Goal: Information Seeking & Learning: Learn about a topic

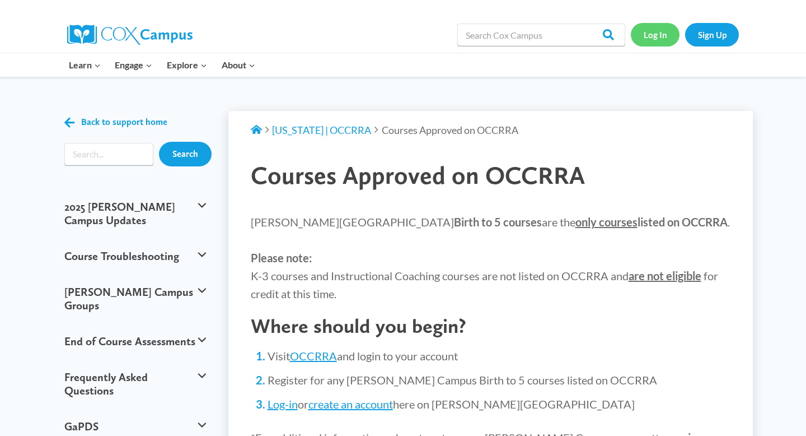
click at [658, 39] on link "Log In" at bounding box center [655, 34] width 49 height 23
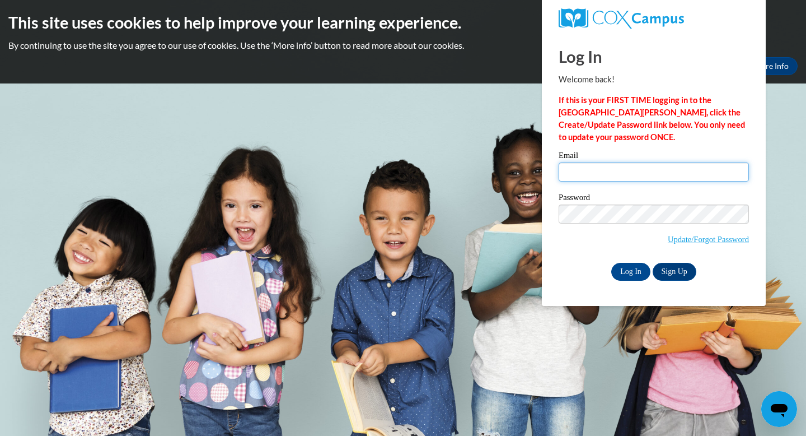
click at [649, 174] on input "Email" at bounding box center [654, 171] width 190 height 19
type input "mohamed.hamid18@yahoo.com"
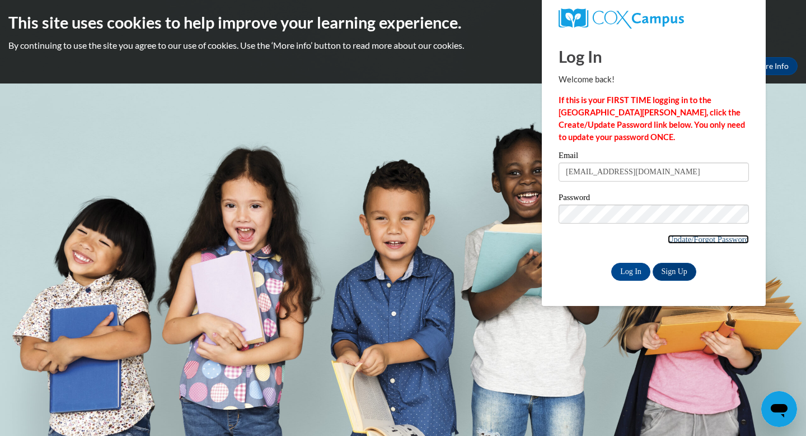
click at [709, 240] on link "Update/Forgot Password" at bounding box center [708, 239] width 81 height 9
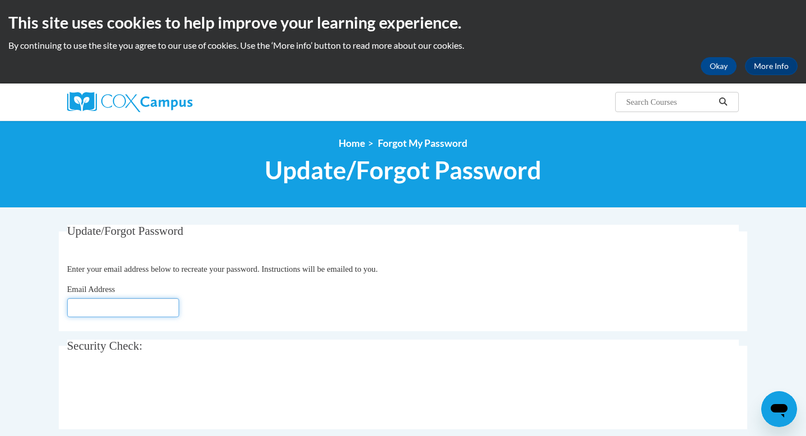
click at [124, 313] on input "Email Address" at bounding box center [123, 307] width 112 height 19
type input "mohamed.hamid18@yahoo.com"
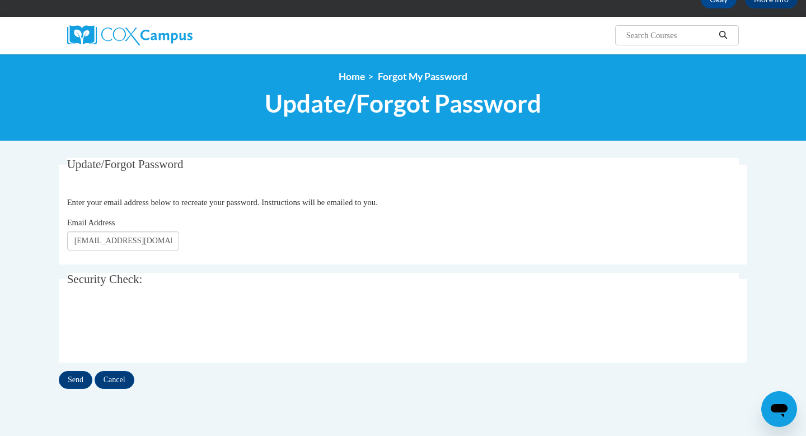
scroll to position [67, 0]
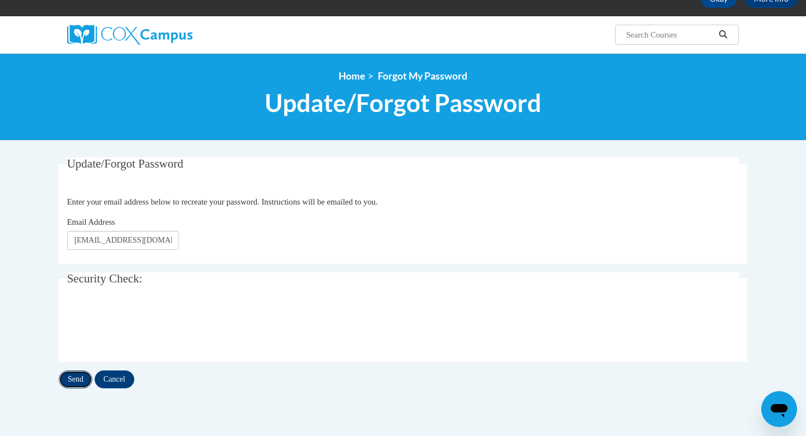
click at [72, 382] on input "Send" at bounding box center [76, 379] width 34 height 18
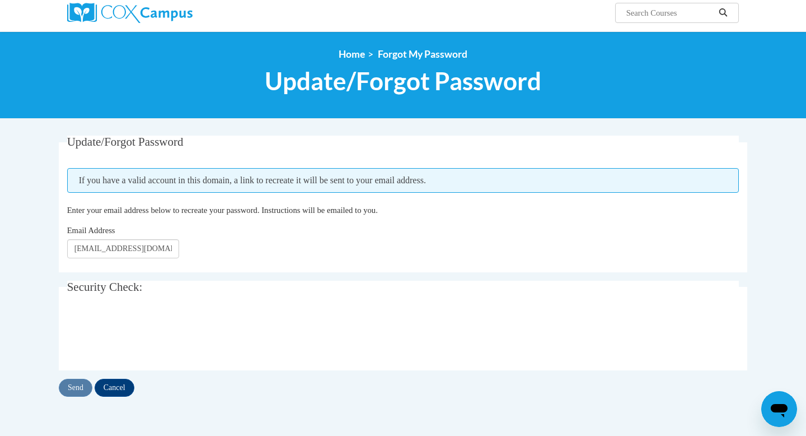
scroll to position [90, 0]
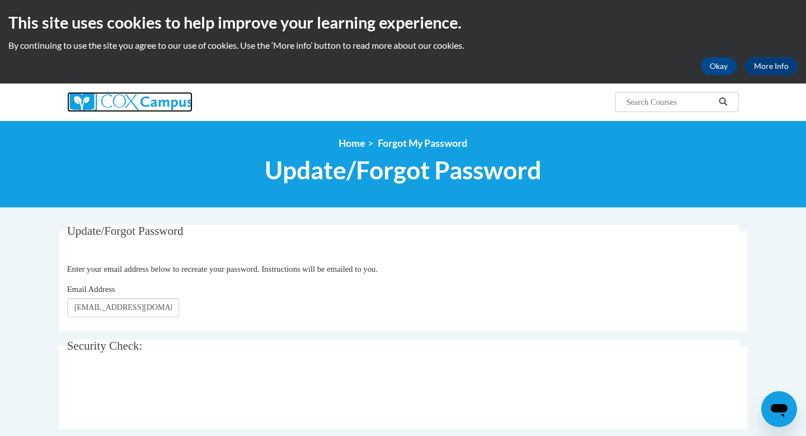
click at [94, 102] on img at bounding box center [129, 102] width 125 height 20
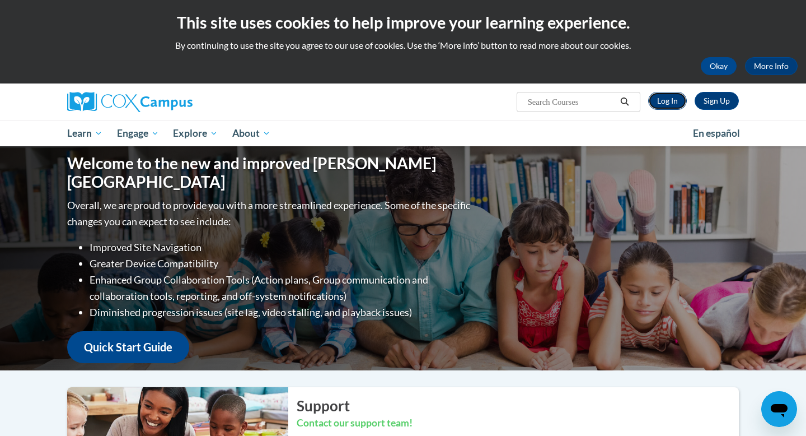
click at [671, 101] on link "Log In" at bounding box center [667, 101] width 39 height 18
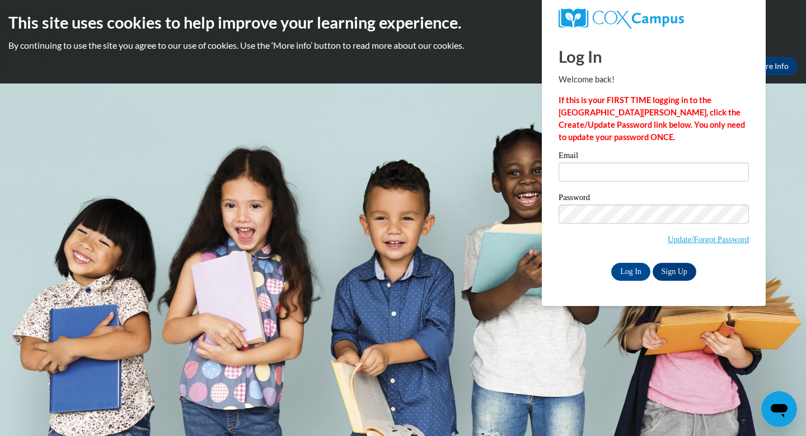
click at [581, 183] on div "Email" at bounding box center [654, 170] width 190 height 39
click at [585, 179] on input "Email" at bounding box center [654, 171] width 190 height 19
type input "mohamed.hamid18@yahoo.com"
click at [611, 263] on input "Log In" at bounding box center [630, 272] width 39 height 18
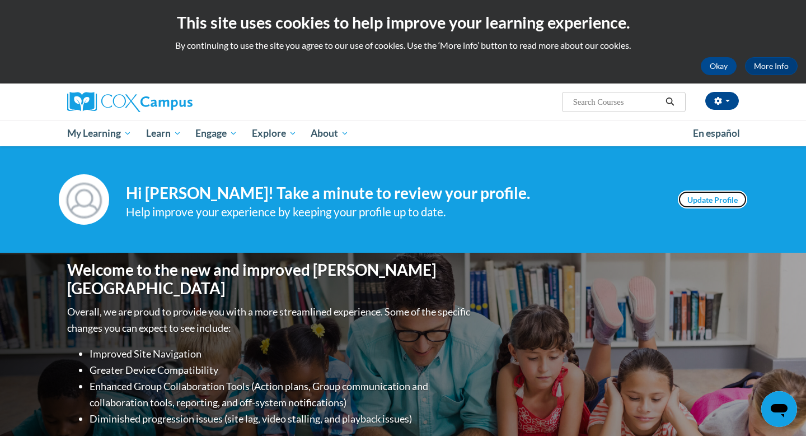
click at [729, 203] on link "Update Profile" at bounding box center [712, 199] width 69 height 18
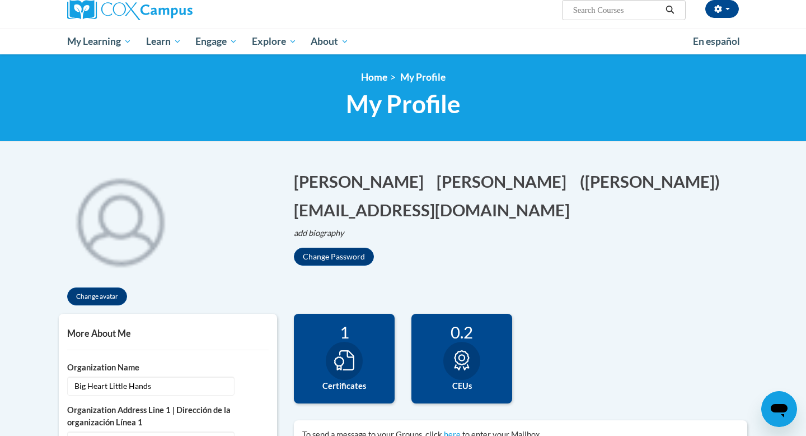
scroll to position [91, 0]
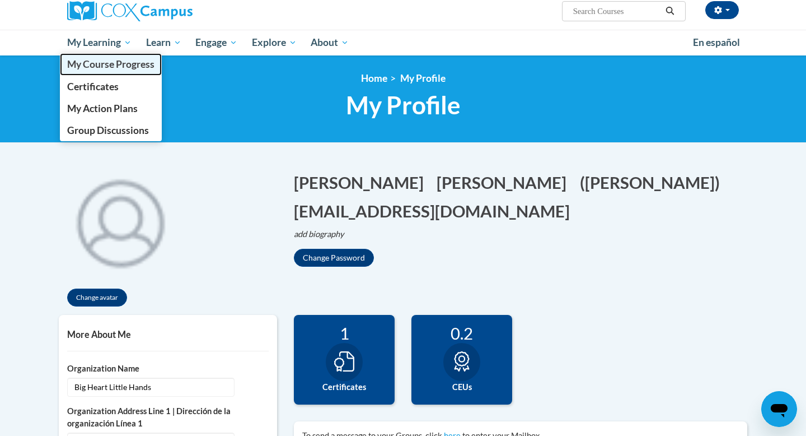
click at [99, 66] on span "My Course Progress" at bounding box center [110, 64] width 87 height 12
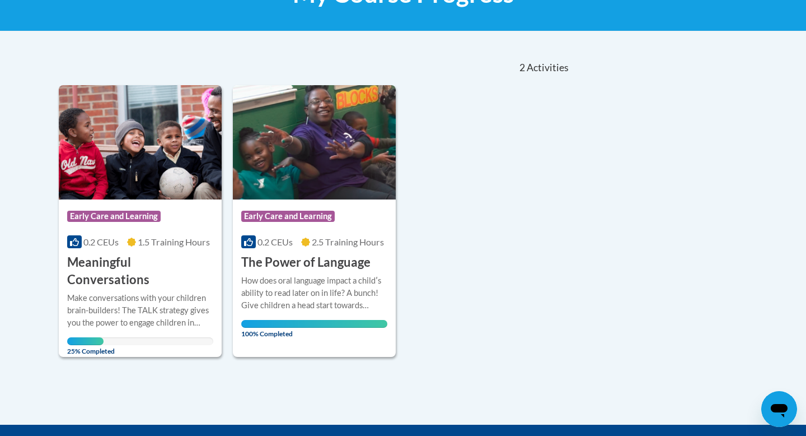
scroll to position [203, 0]
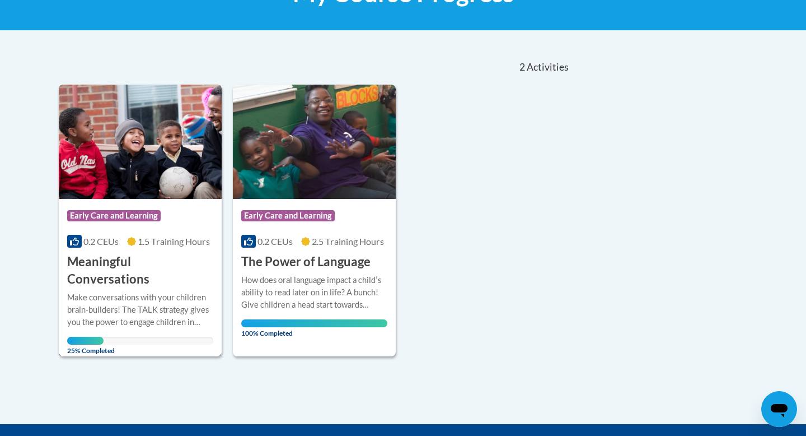
click at [170, 127] on img at bounding box center [140, 142] width 163 height 114
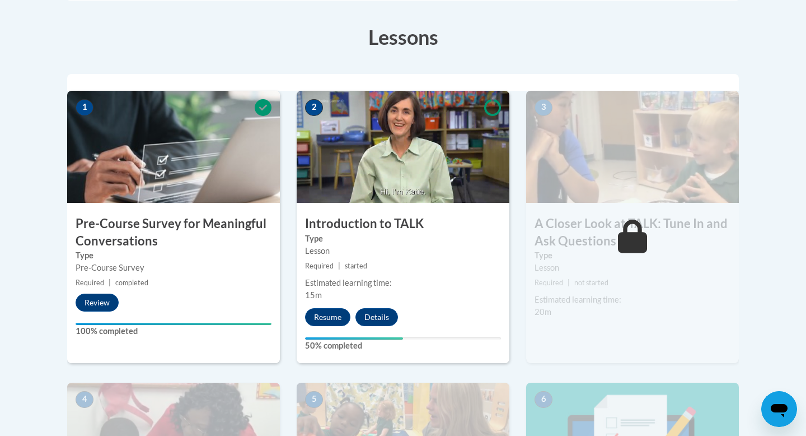
scroll to position [306, 0]
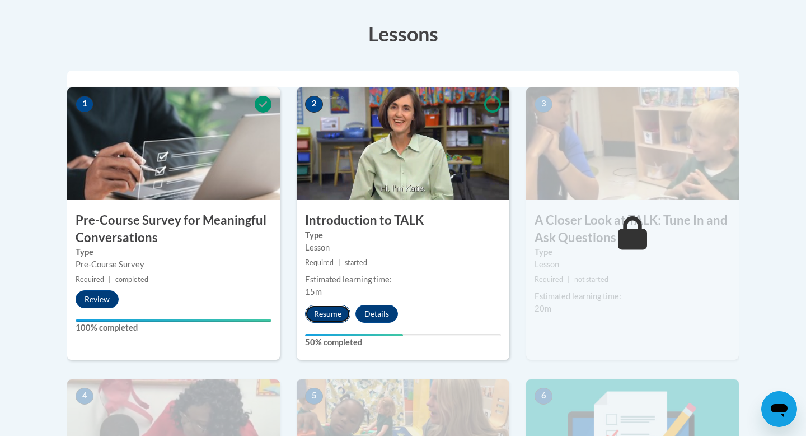
click at [339, 318] on button "Resume" at bounding box center [327, 314] width 45 height 18
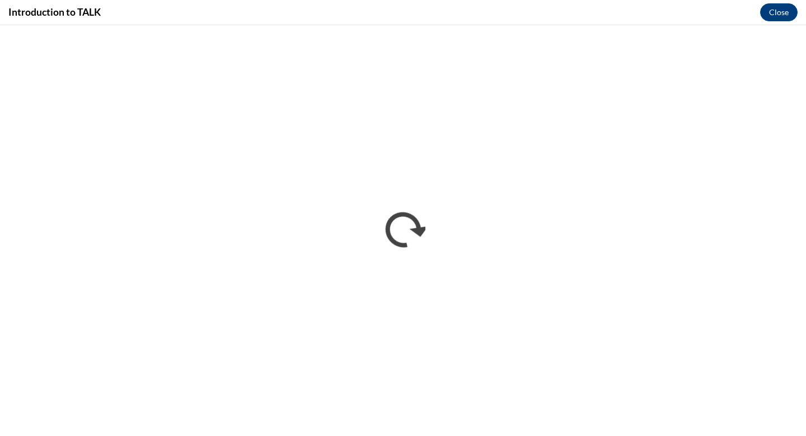
scroll to position [0, 0]
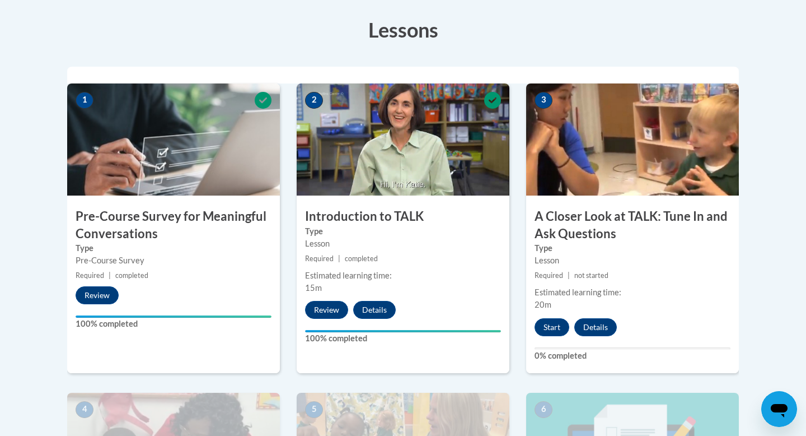
scroll to position [311, 0]
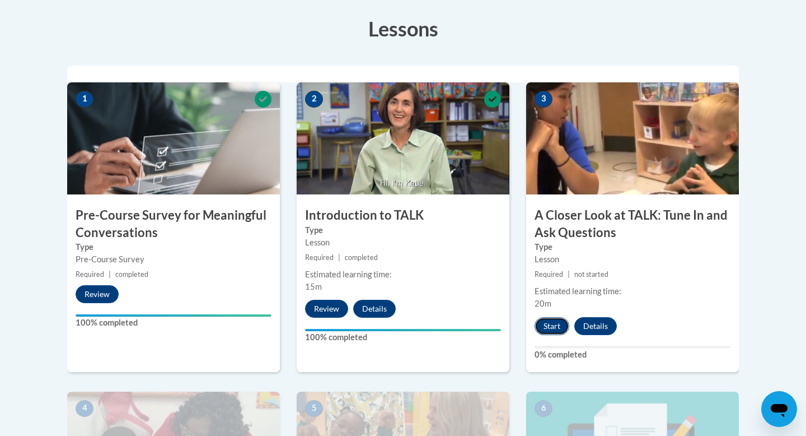
click at [555, 329] on button "Start" at bounding box center [552, 326] width 35 height 18
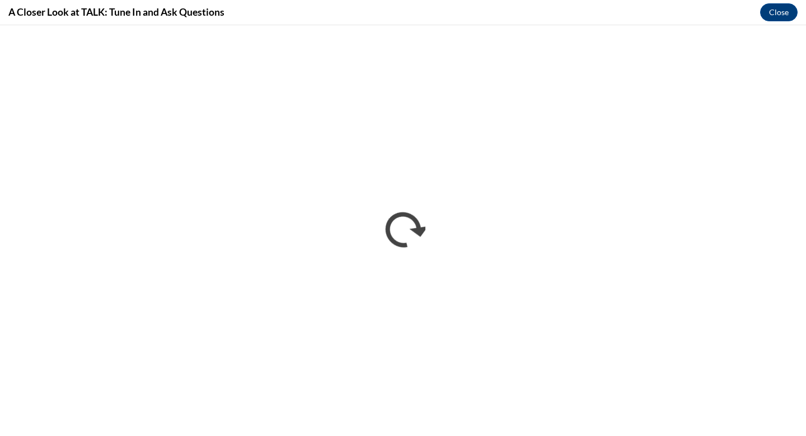
scroll to position [0, 0]
